Goal: Go to known website: Access a specific website the user already knows

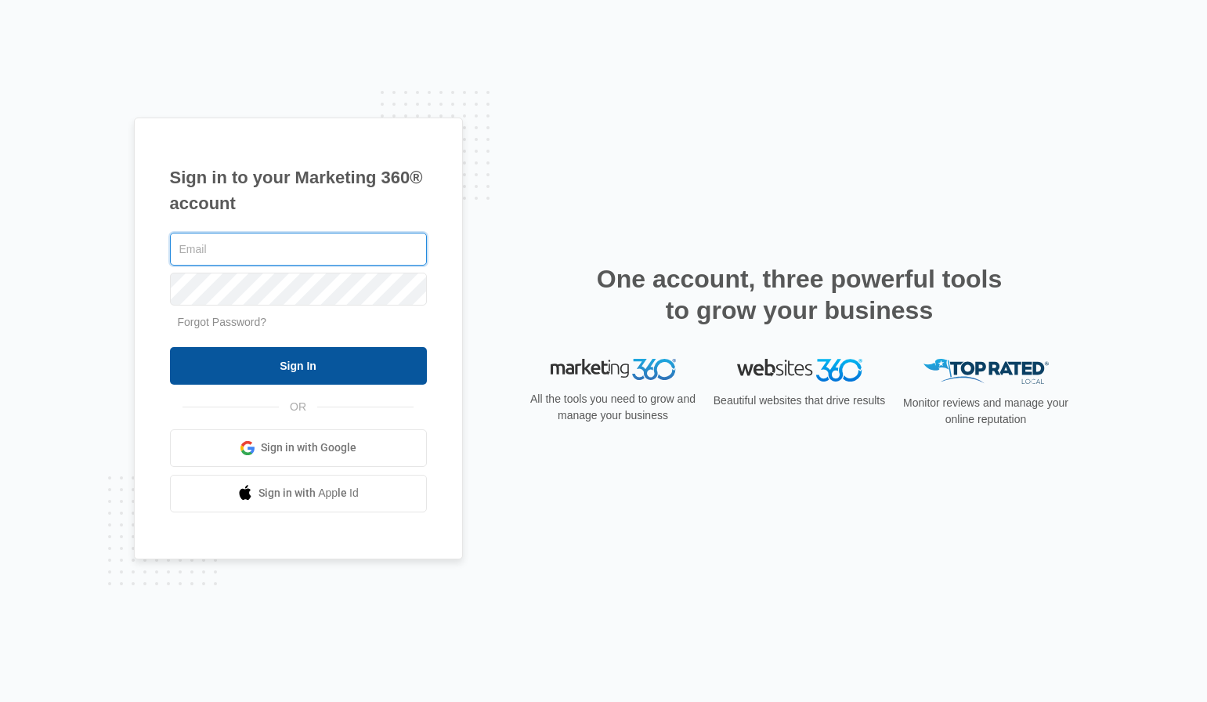
type input "[PERSON_NAME][EMAIL_ADDRESS][DOMAIN_NAME]"
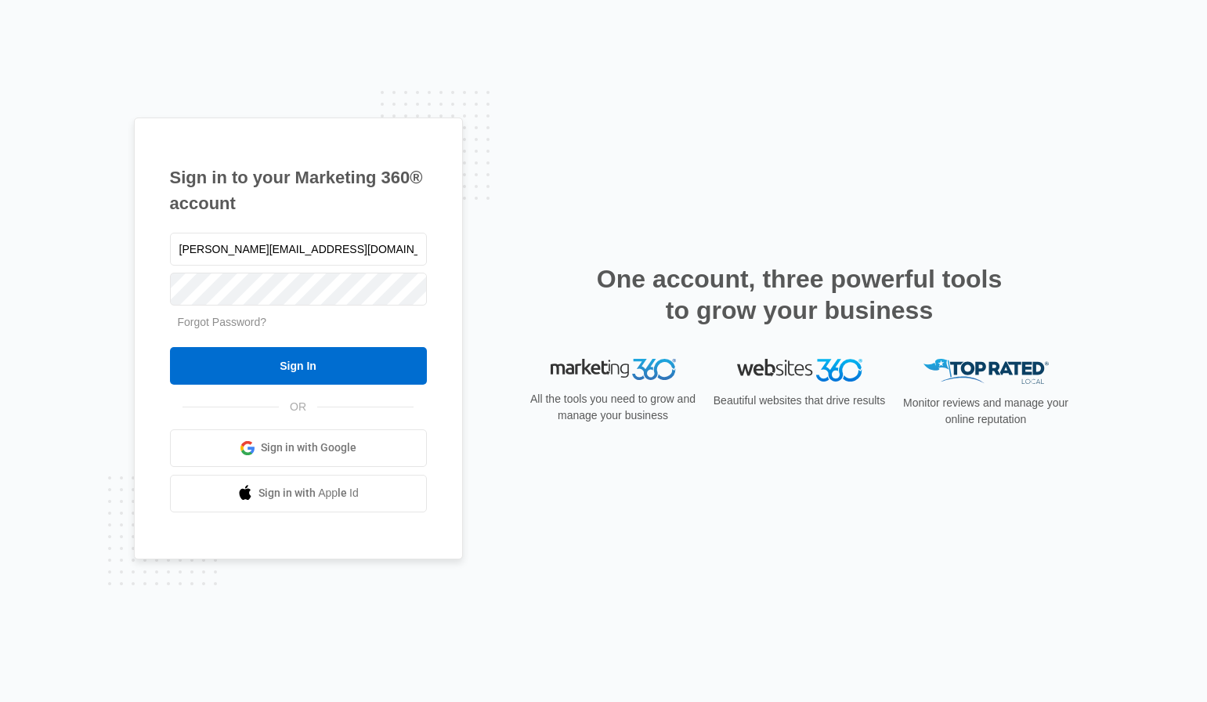
drag, startPoint x: 322, startPoint y: 363, endPoint x: 632, endPoint y: 332, distance: 311.7
click at [322, 363] on input "Sign In" at bounding box center [298, 366] width 257 height 38
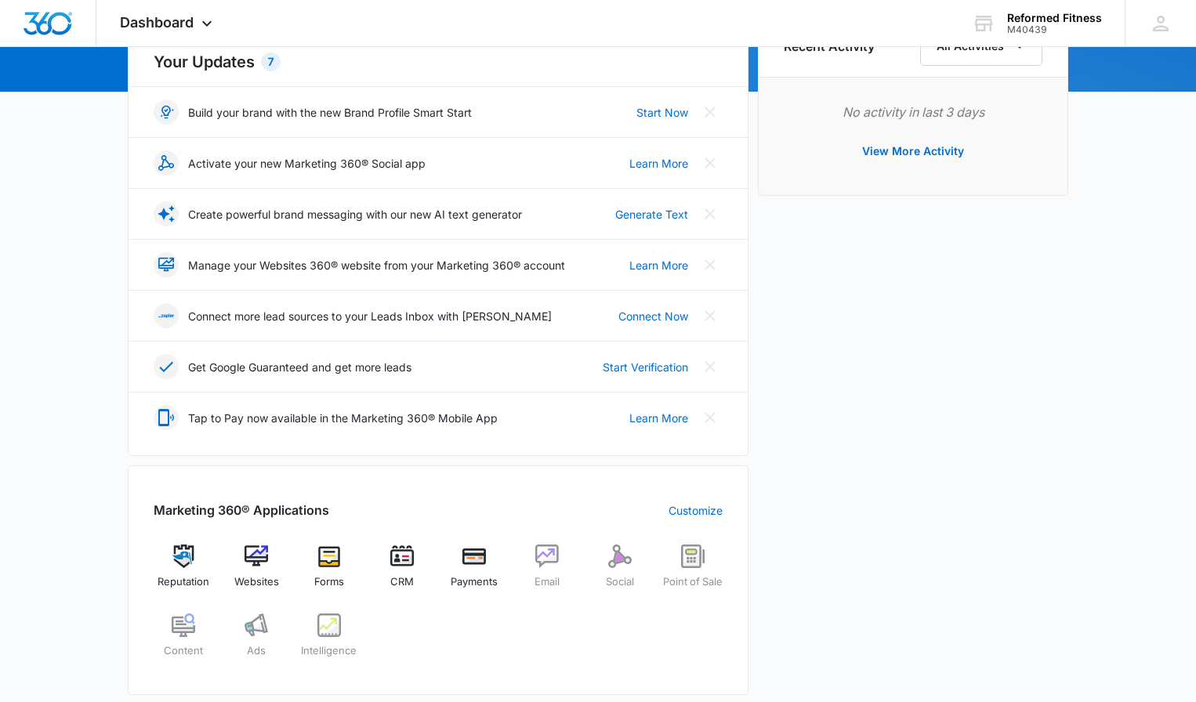
scroll to position [237, 0]
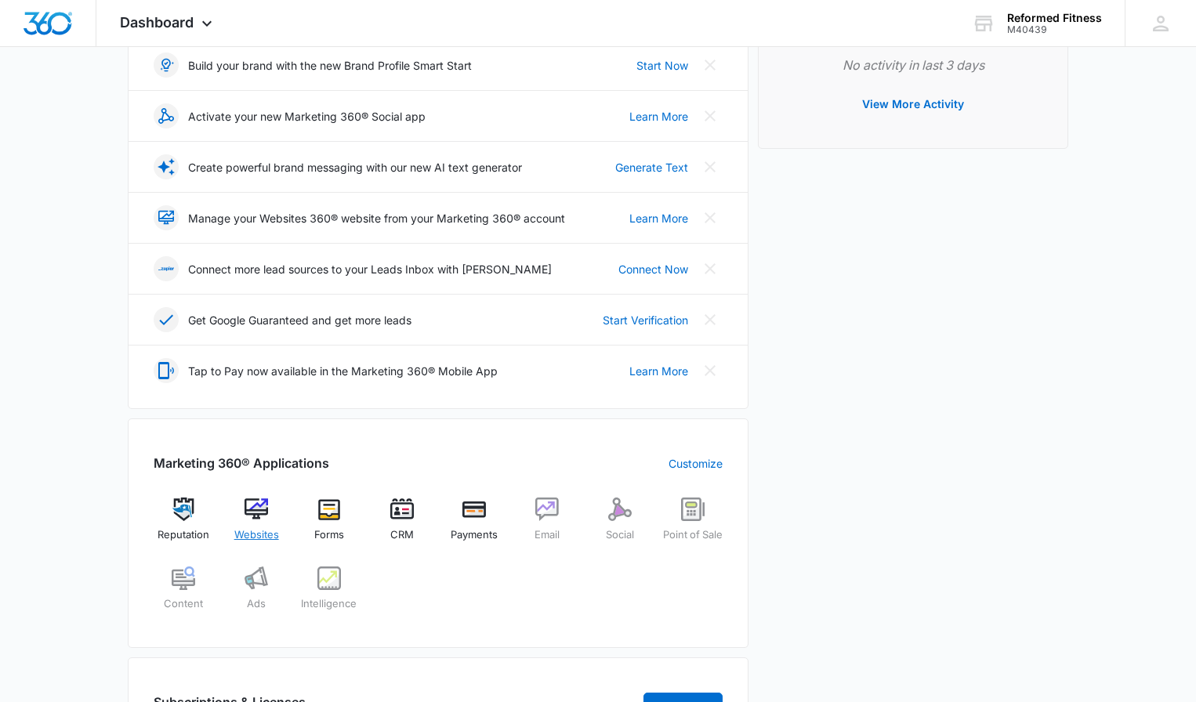
click at [252, 526] on div "Websites" at bounding box center [256, 525] width 60 height 56
